Goal: Task Accomplishment & Management: Manage account settings

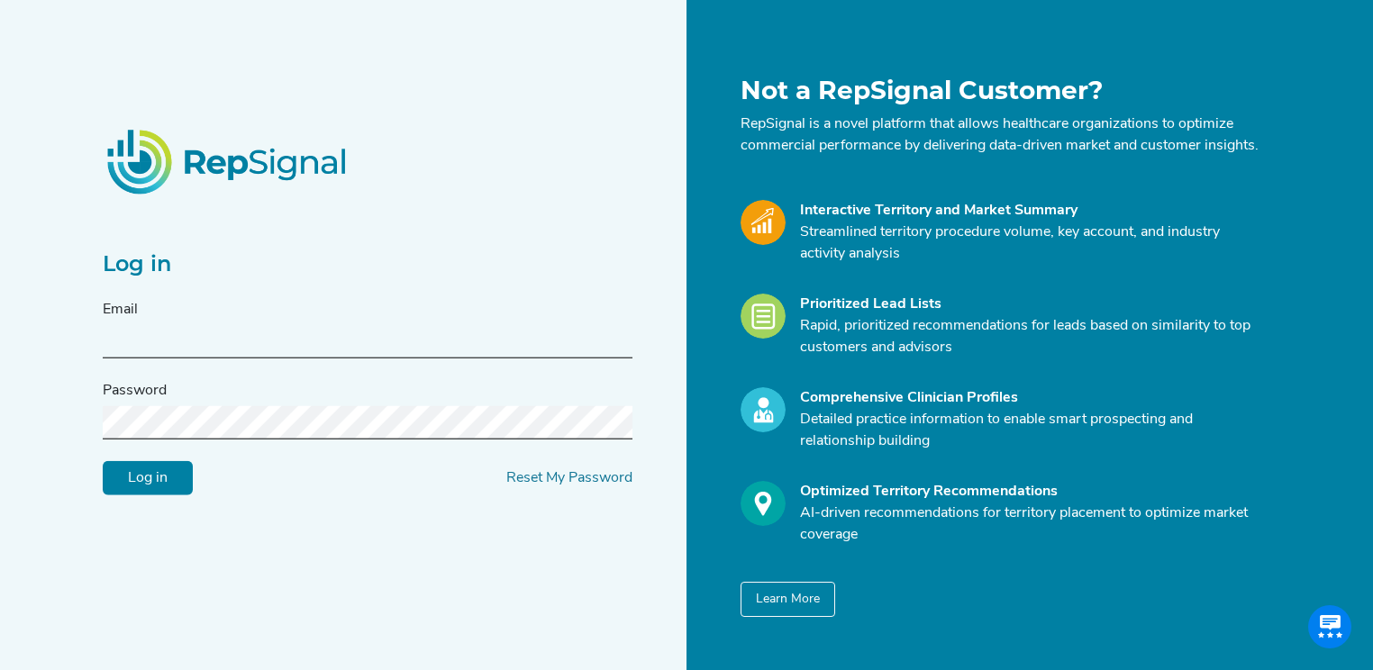
type input "[PERSON_NAME][EMAIL_ADDRESS][DOMAIN_NAME]"
click at [157, 474] on input "Log in" at bounding box center [148, 478] width 90 height 34
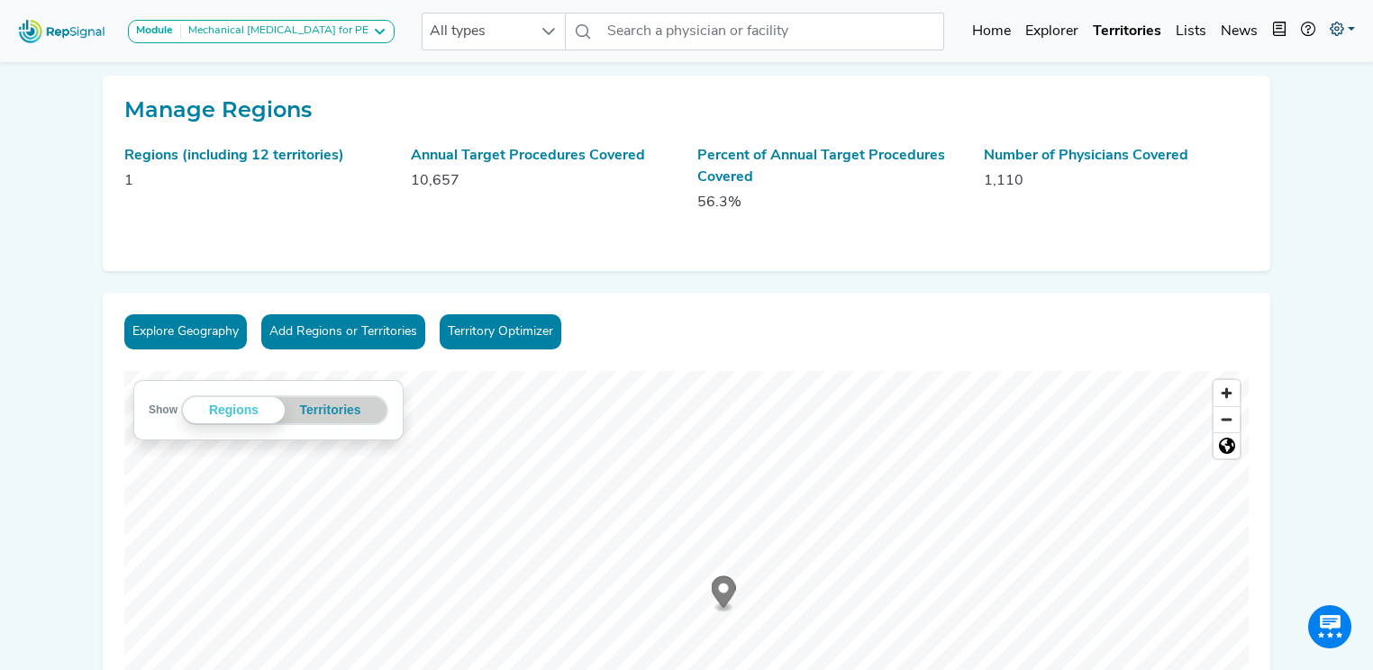
click at [1346, 34] on link at bounding box center [1342, 32] width 40 height 36
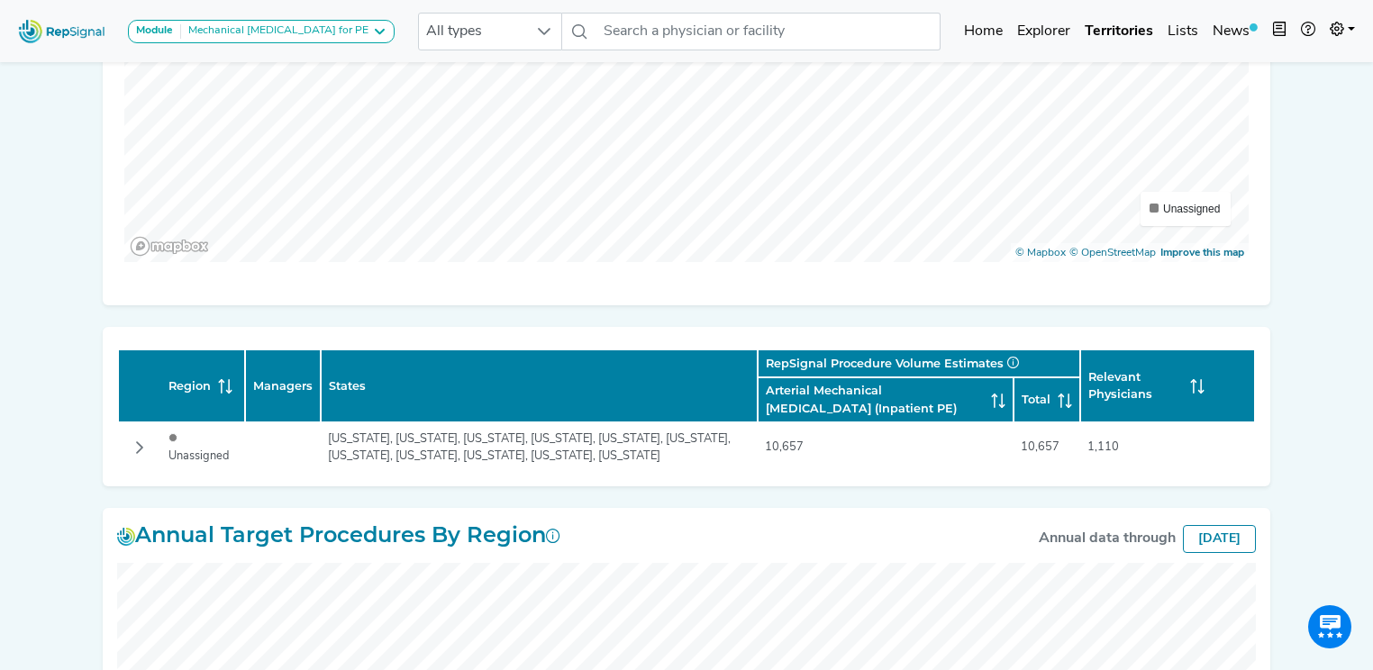
scroll to position [576, 0]
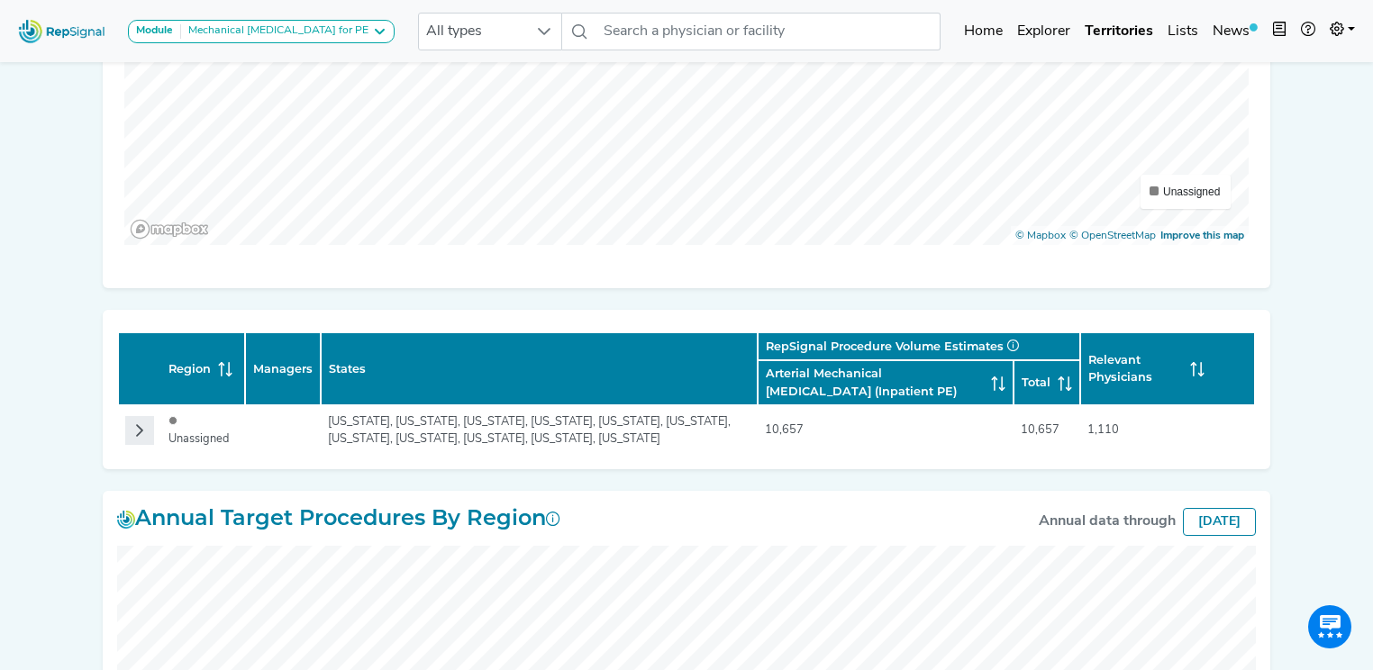
click at [143, 425] on icon "Row Collapsed" at bounding box center [139, 430] width 14 height 14
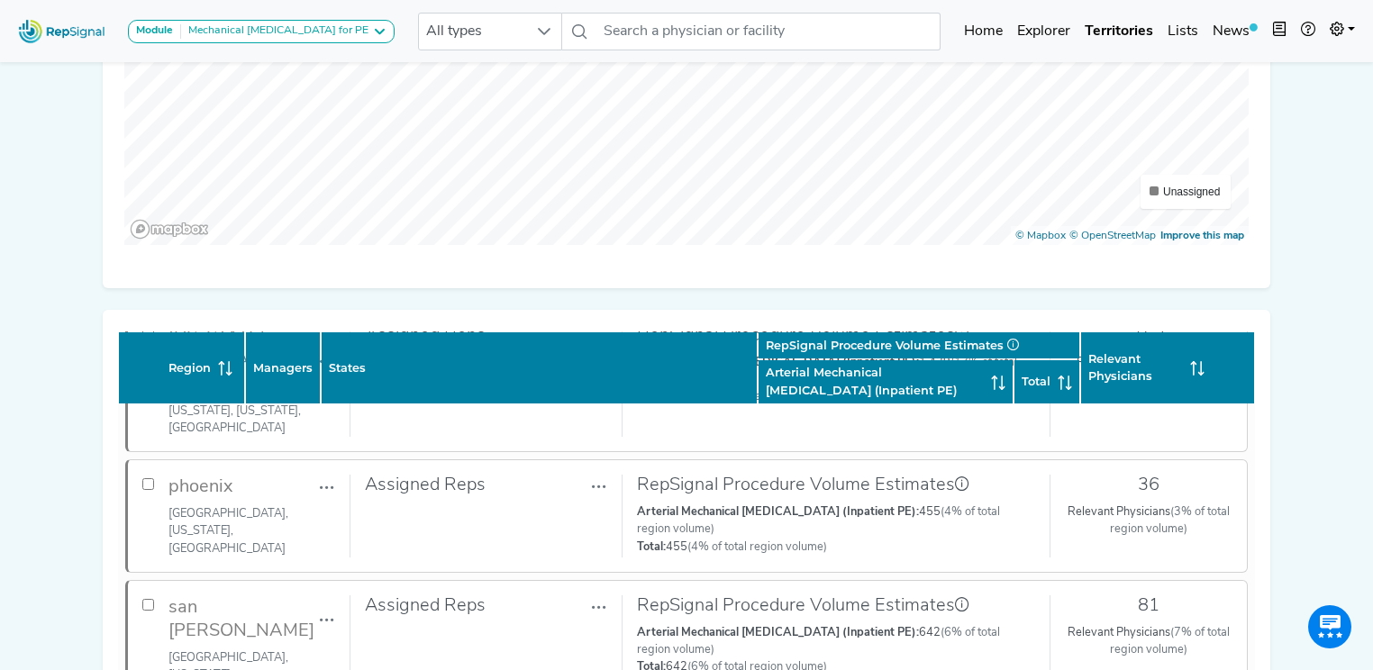
scroll to position [937, 0]
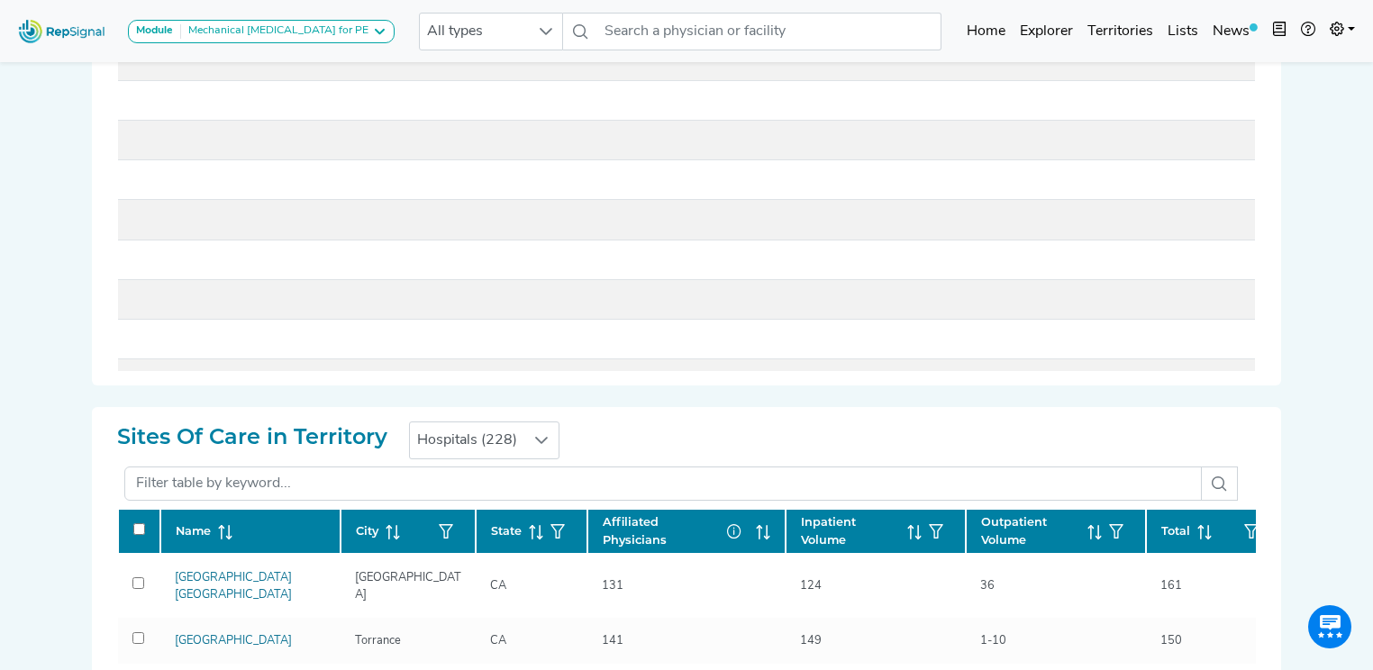
checkbox input "false"
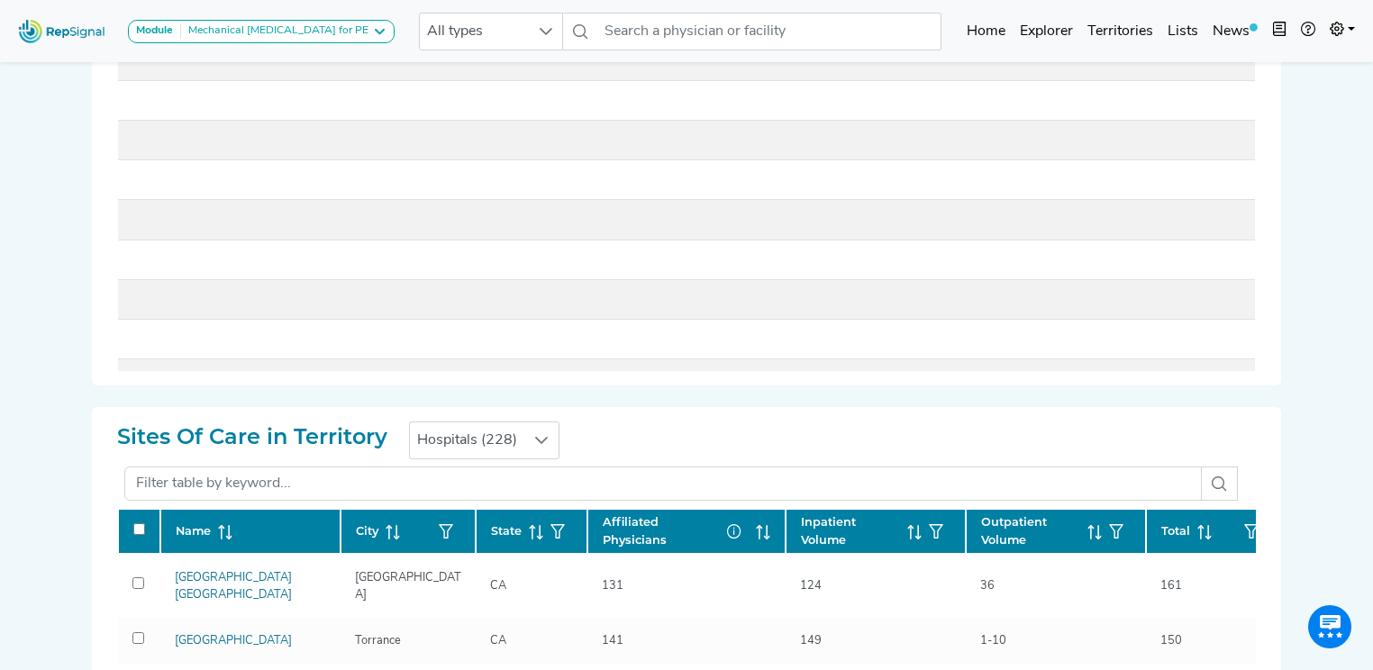
checkbox input "false"
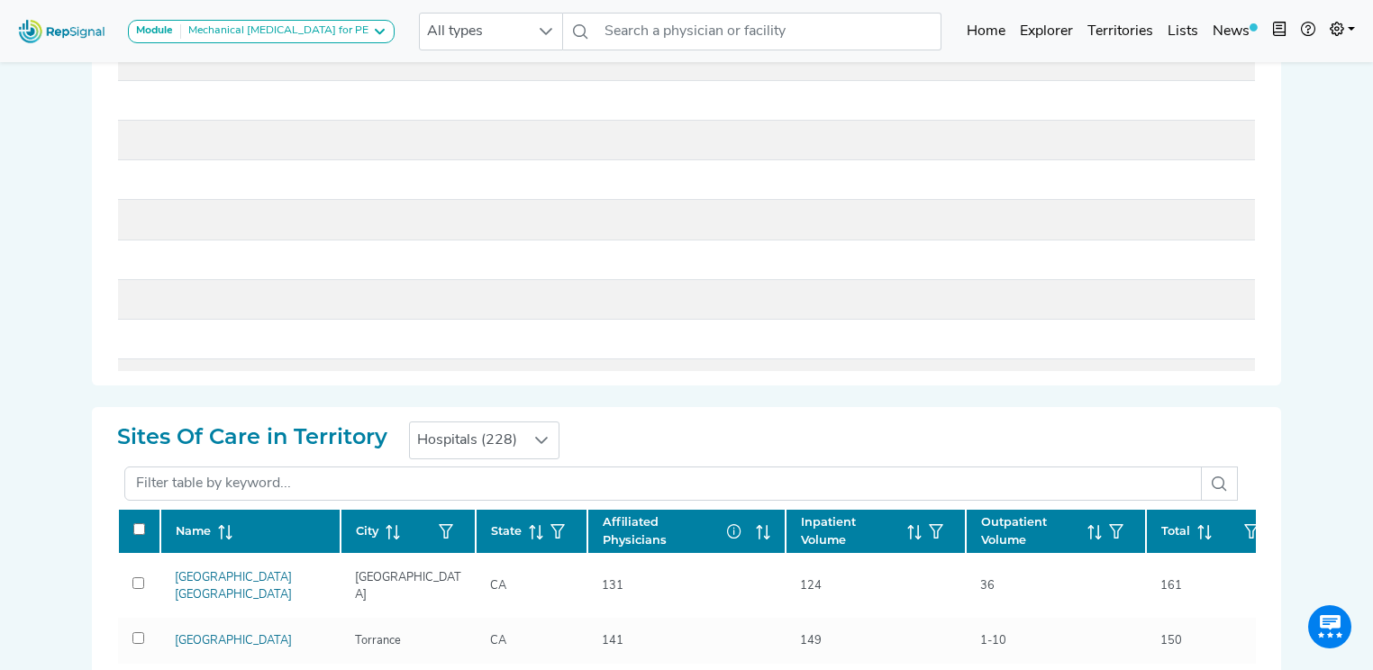
checkbox input "false"
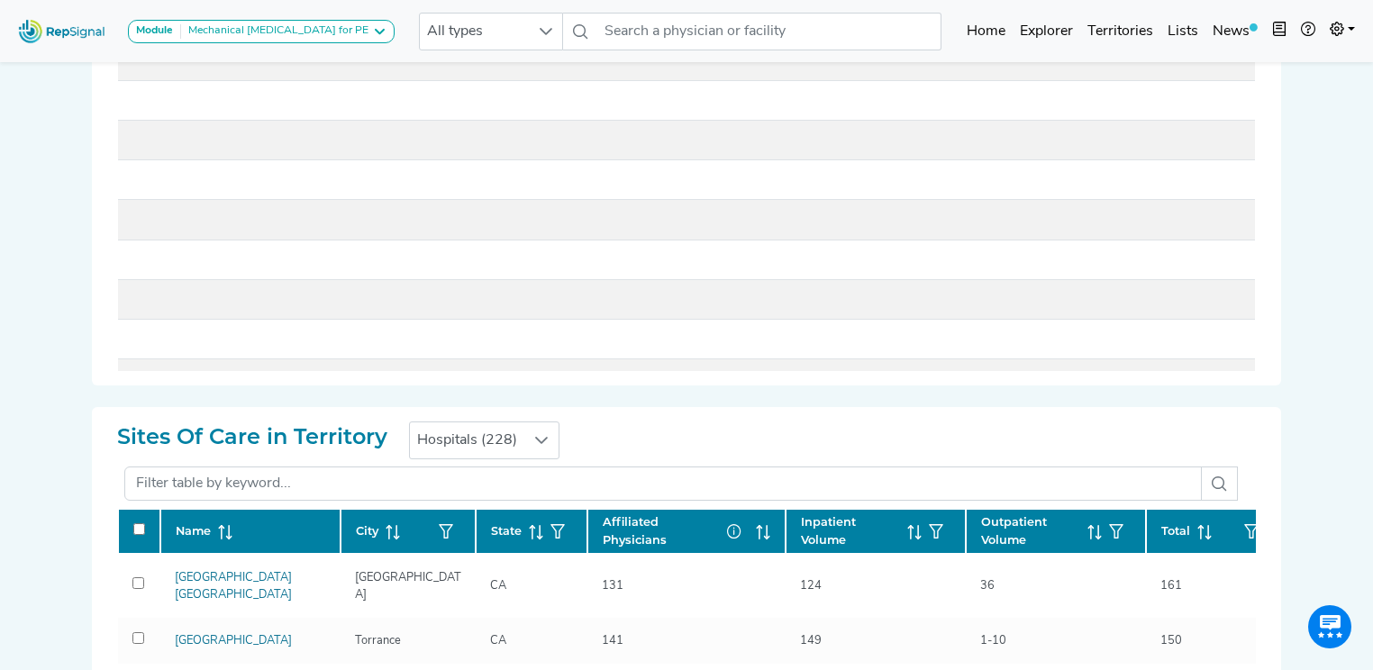
checkbox input "false"
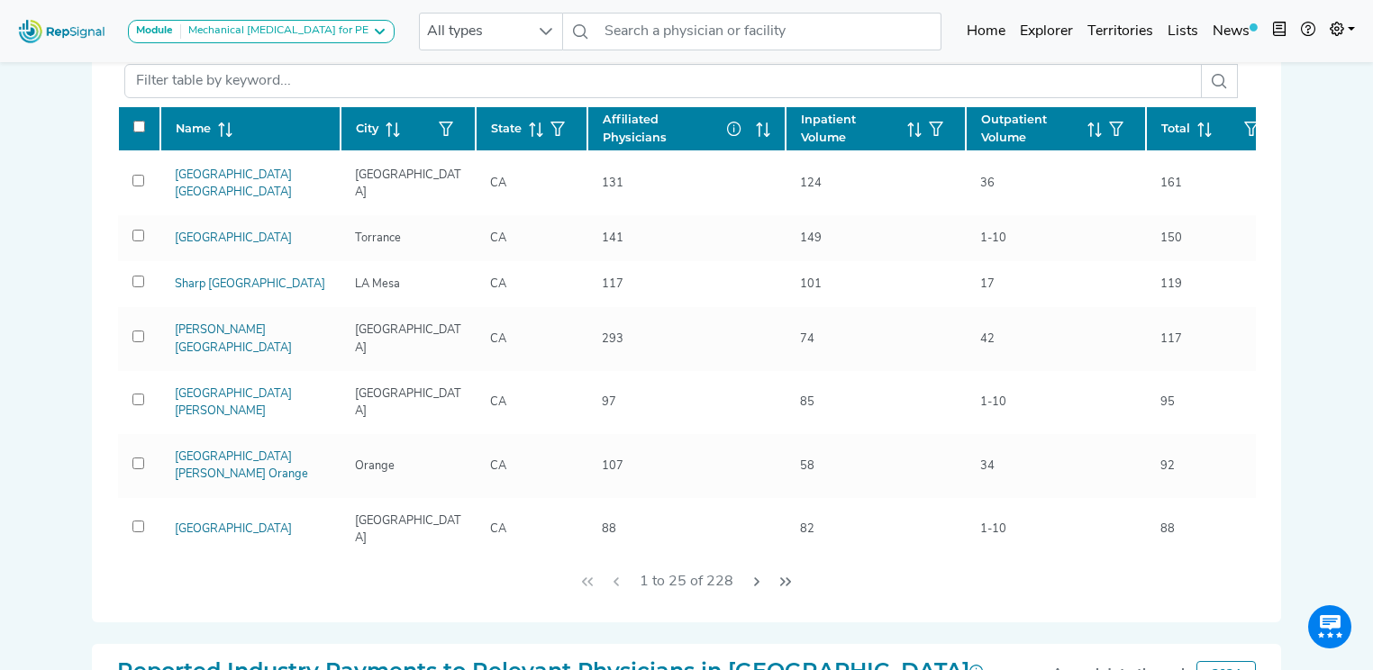
scroll to position [63, 0]
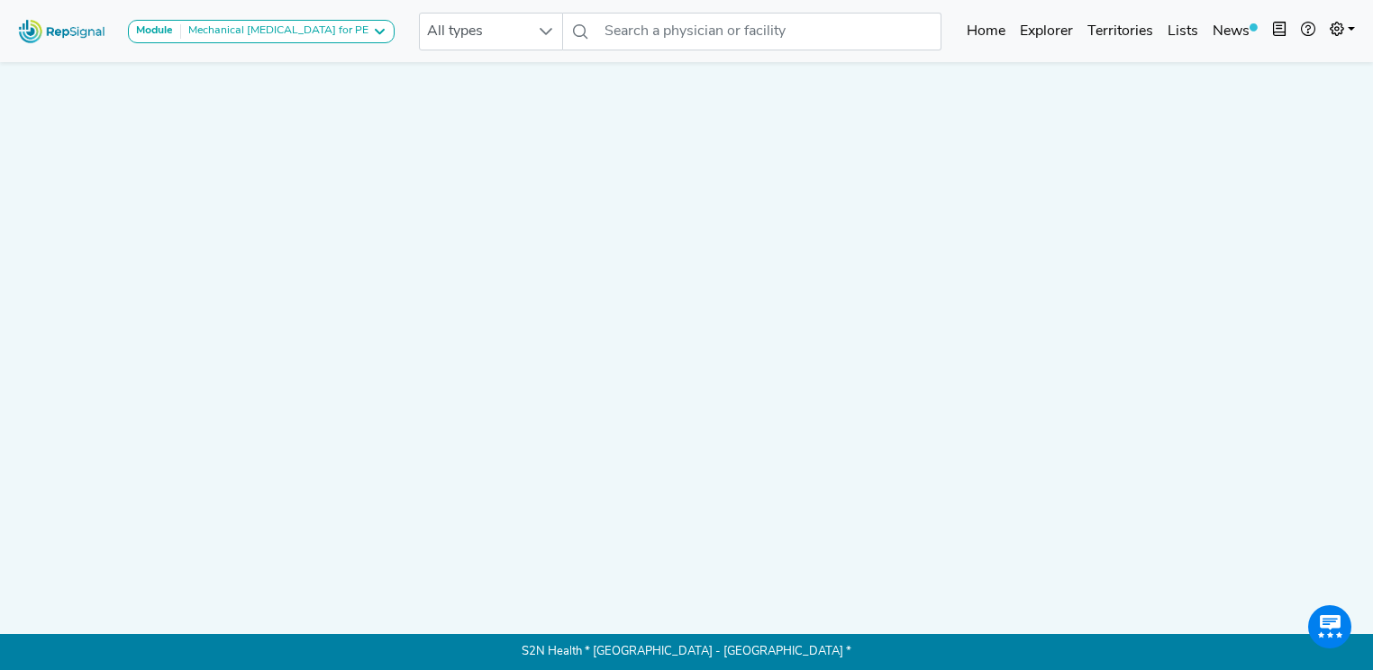
click at [971, 262] on div at bounding box center [686, 306] width 1189 height 569
